Goal: Navigation & Orientation: Find specific page/section

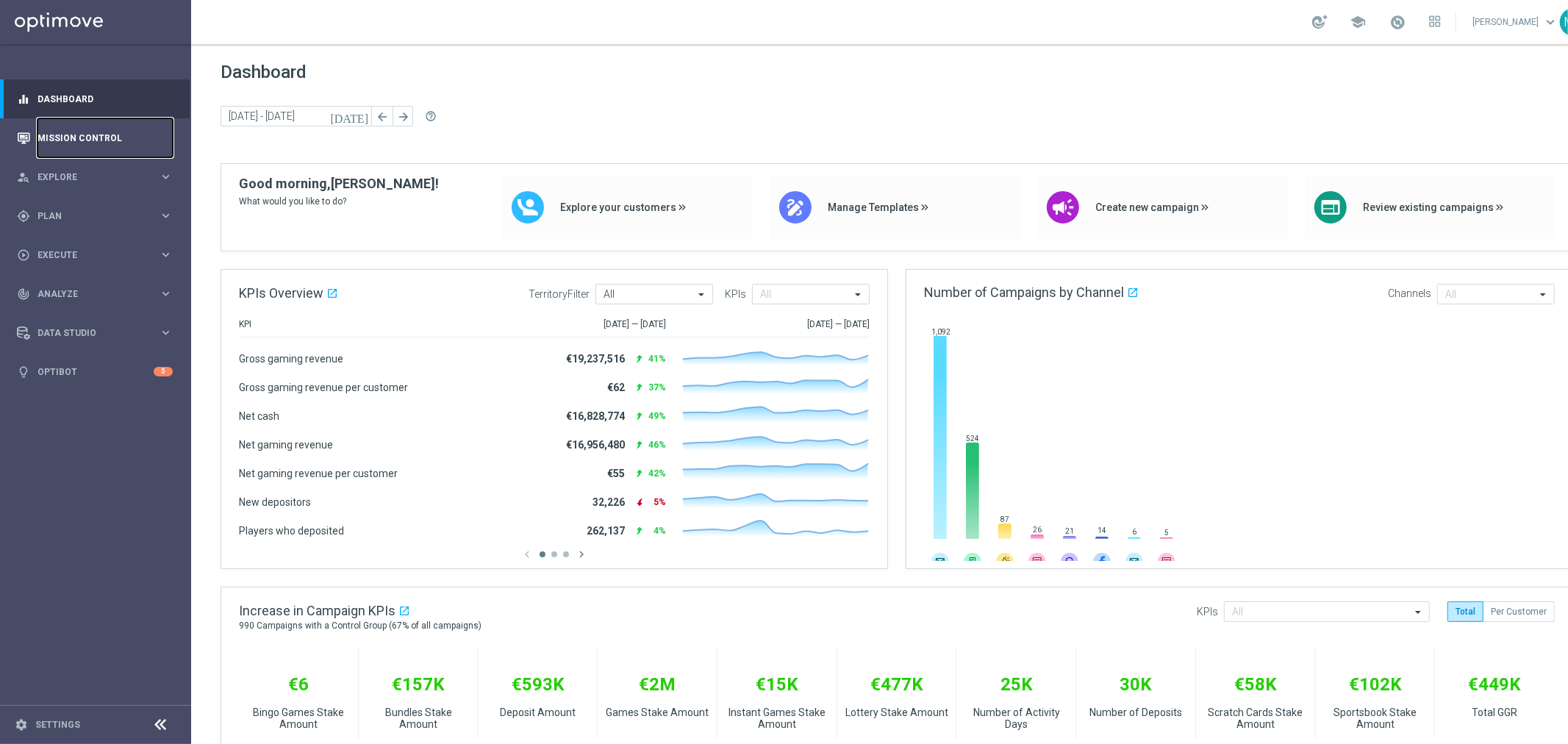
click at [84, 140] on link "Mission Control" at bounding box center [105, 138] width 135 height 39
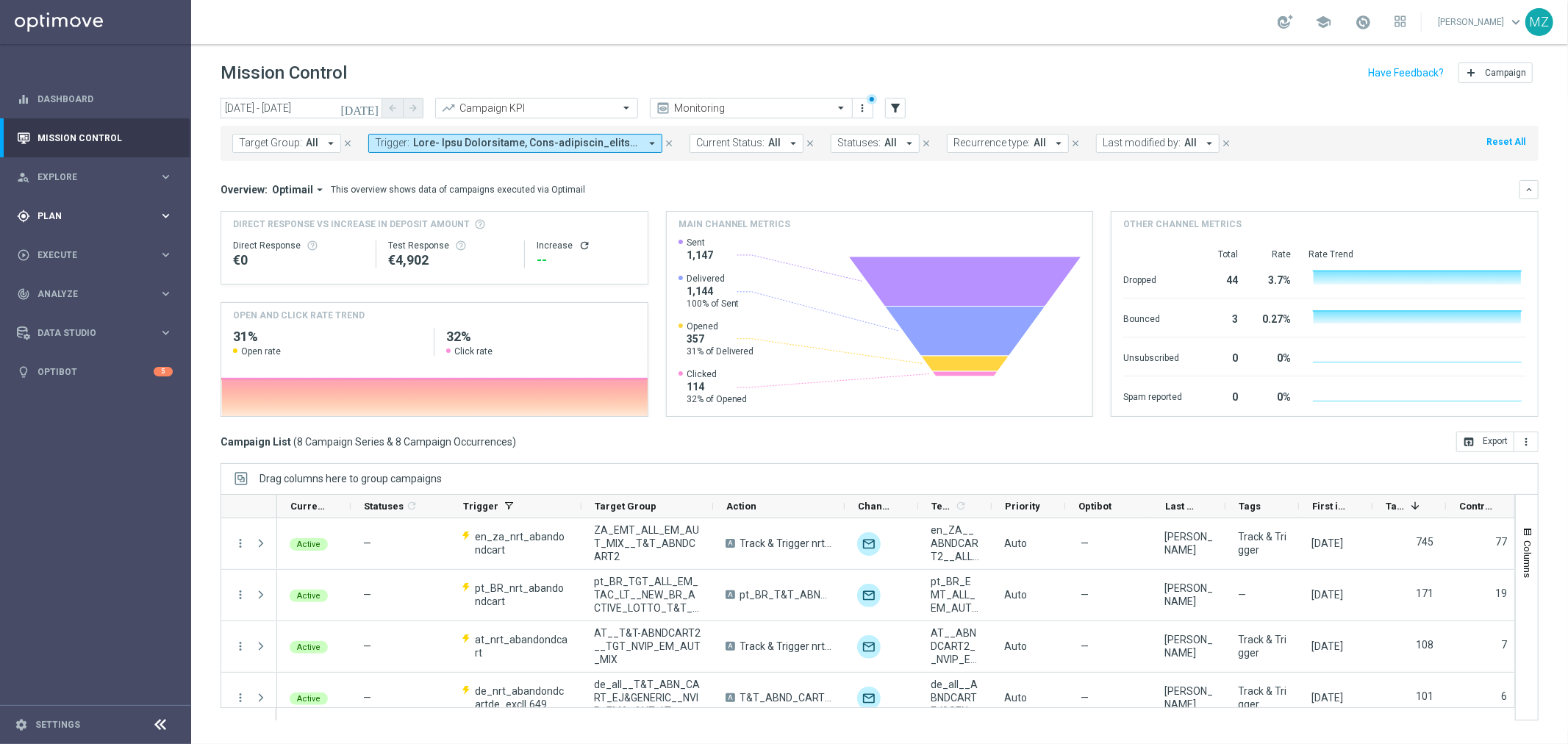
click at [88, 217] on span "Plan" at bounding box center [98, 216] width 122 height 8
click at [71, 312] on span "OptiPromo" at bounding box center [91, 312] width 105 height 8
click at [75, 289] on span "Templates" at bounding box center [91, 290] width 105 height 8
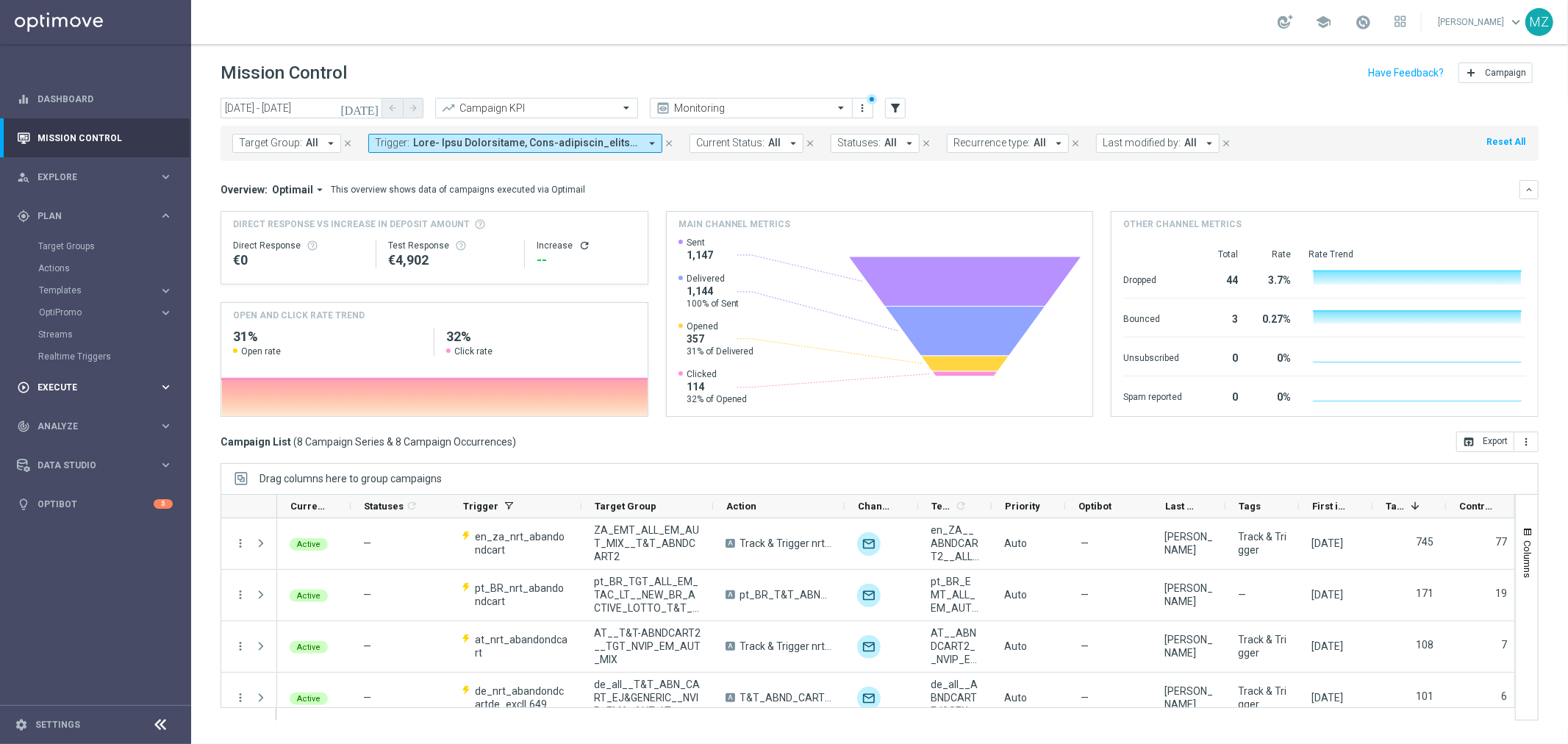
click at [79, 390] on span "Execute" at bounding box center [98, 387] width 122 height 8
click at [87, 335] on span "Analyze" at bounding box center [98, 338] width 122 height 8
click at [109, 505] on span "Data Studio" at bounding box center [98, 509] width 122 height 8
click at [122, 222] on div "gps_fixed Plan" at bounding box center [88, 216] width 142 height 14
